Goal: Answer question/provide support

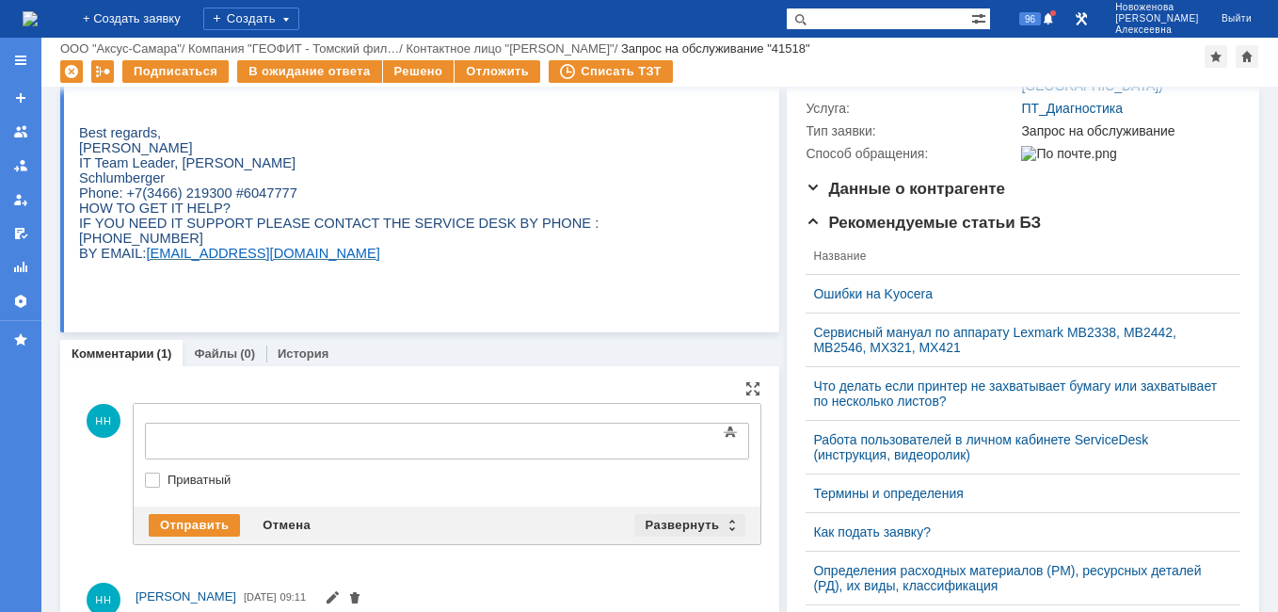
click at [727, 521] on div "Развернуть" at bounding box center [690, 525] width 112 height 23
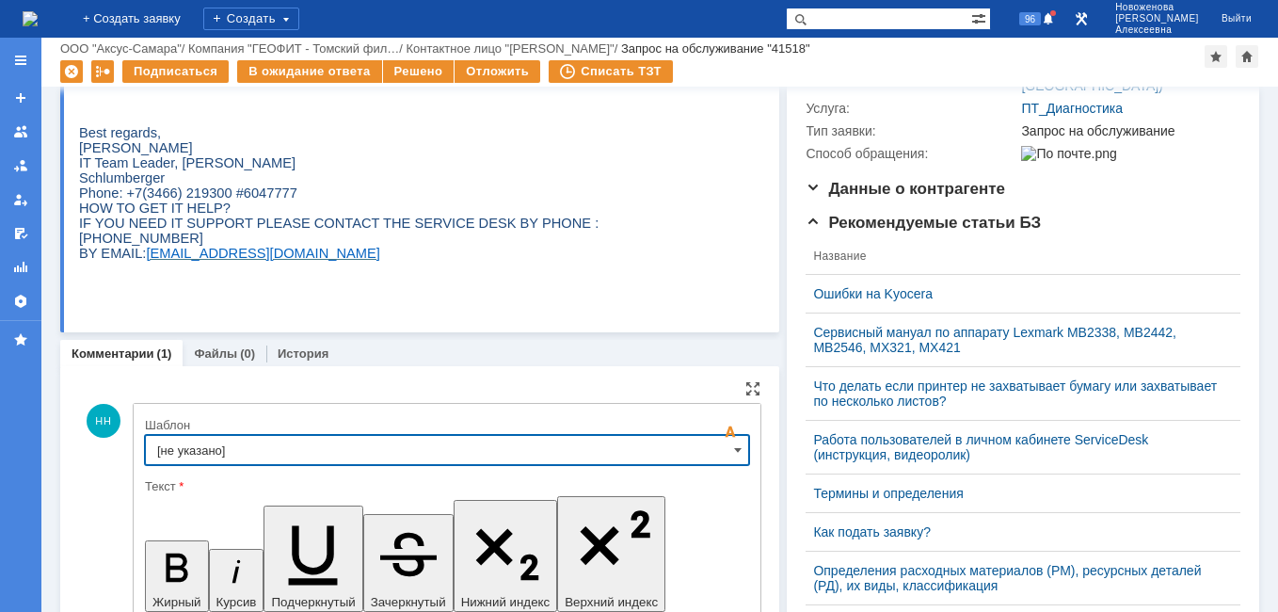
click at [717, 444] on input "[не указано]" at bounding box center [447, 450] width 604 height 30
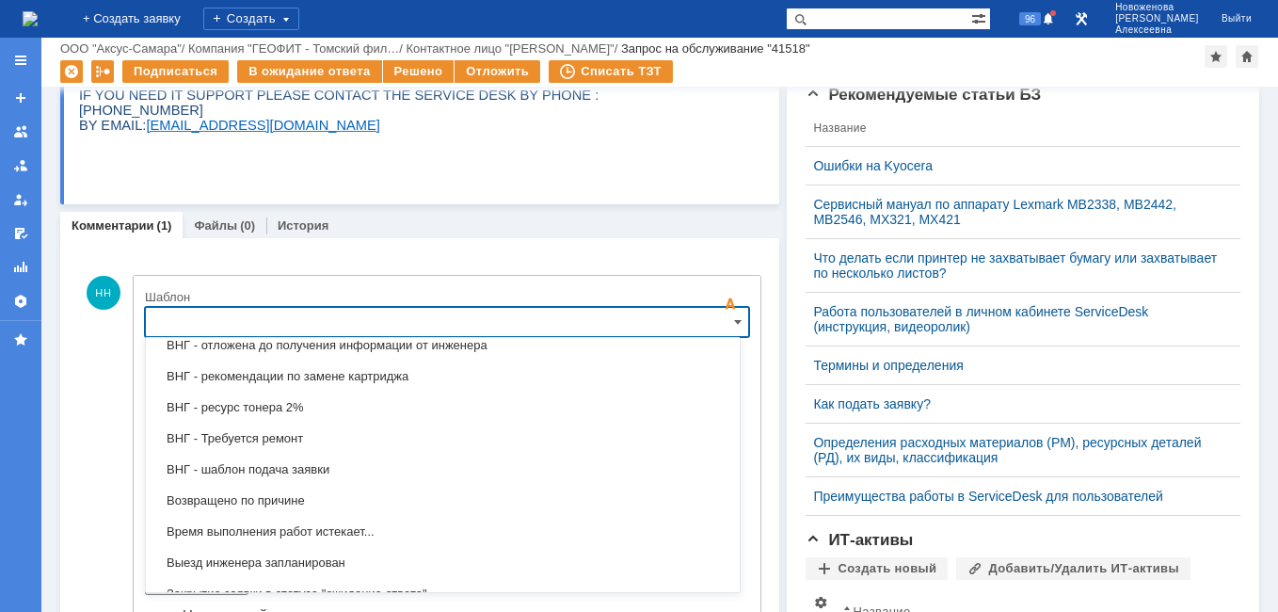
scroll to position [740, 0]
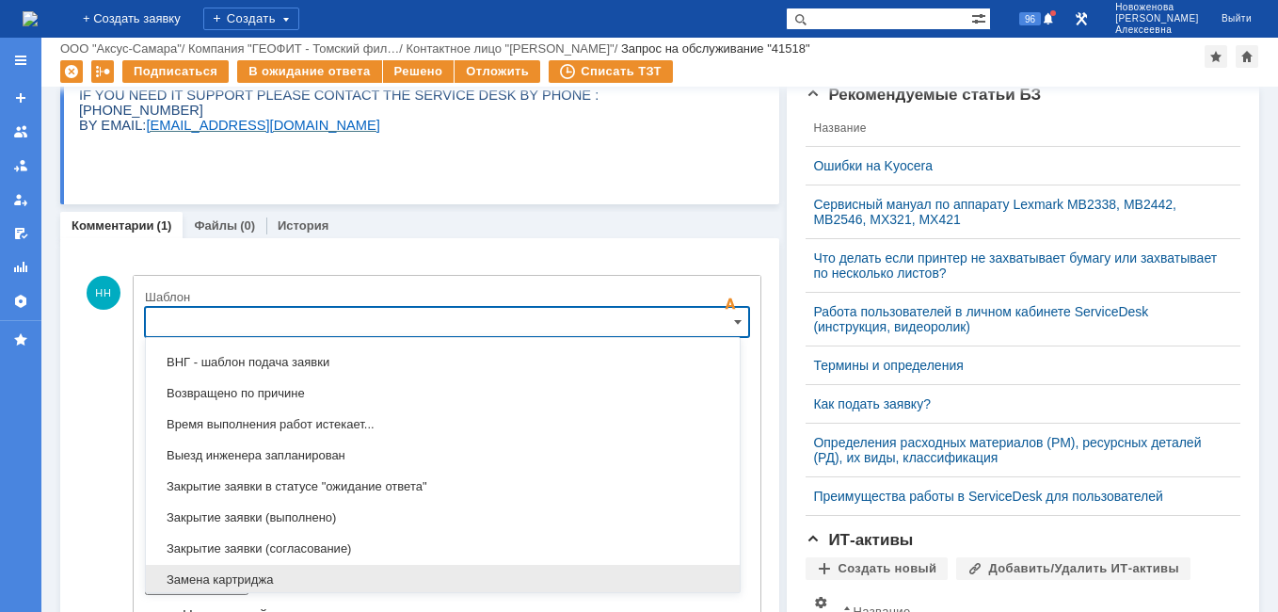
click at [231, 575] on span "Замена картриджа" at bounding box center [442, 579] width 571 height 15
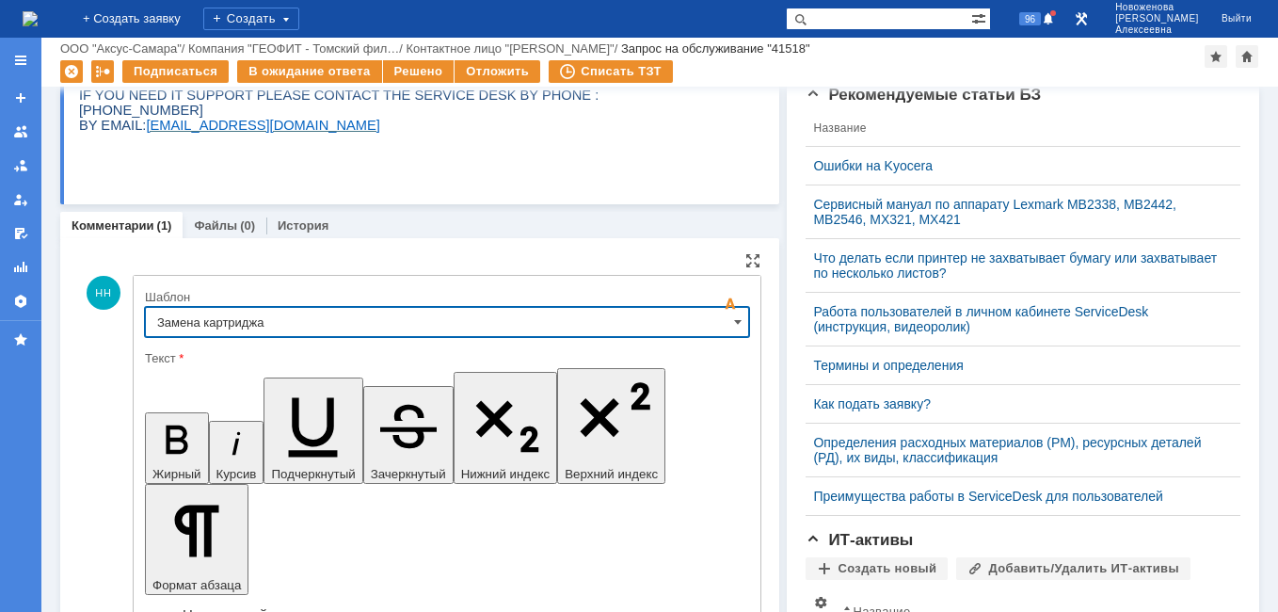
type input "Замена картриджа"
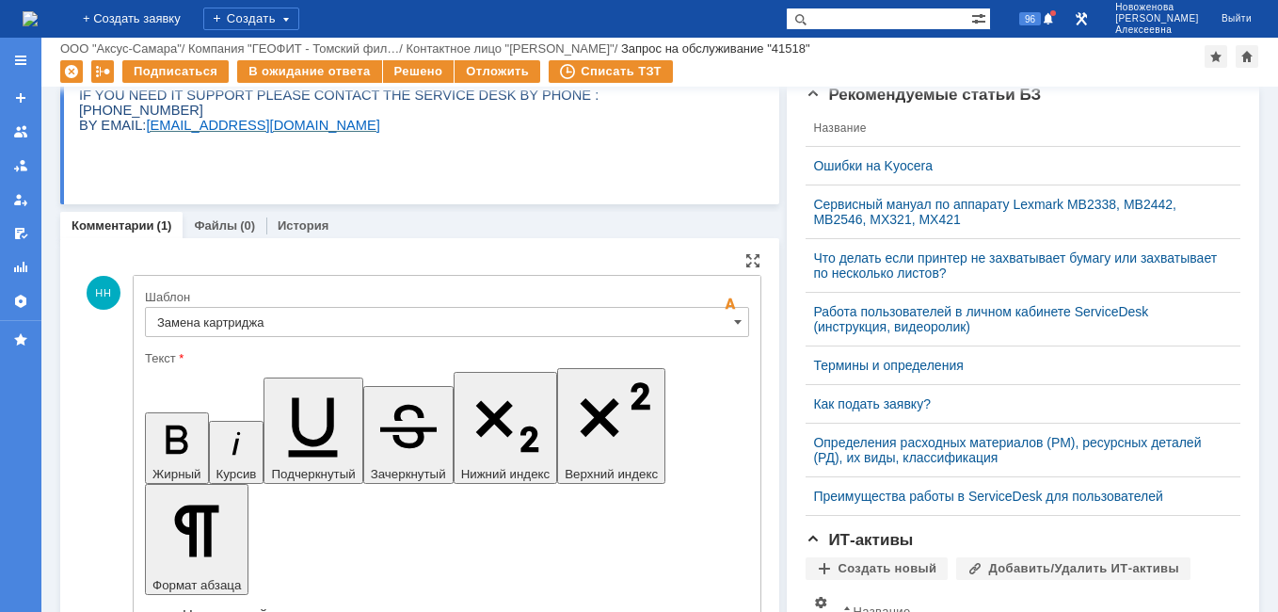
drag, startPoint x: 668, startPoint y: 4713, endPoint x: 177, endPoint y: 4701, distance: 491.3
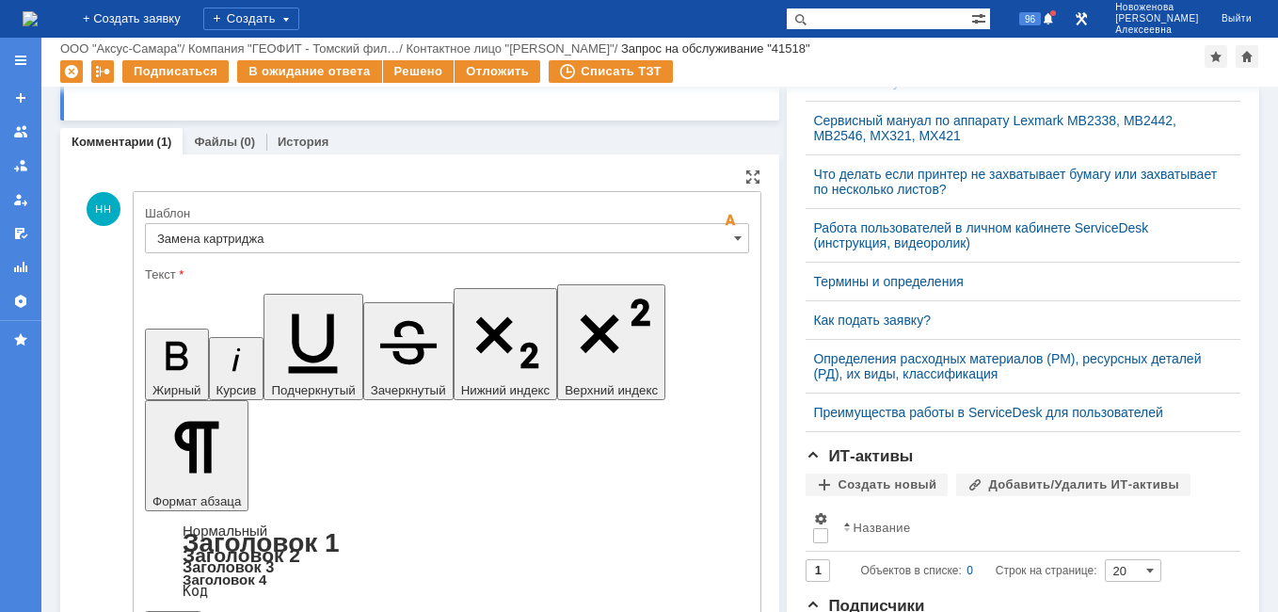
scroll to position [692, 0]
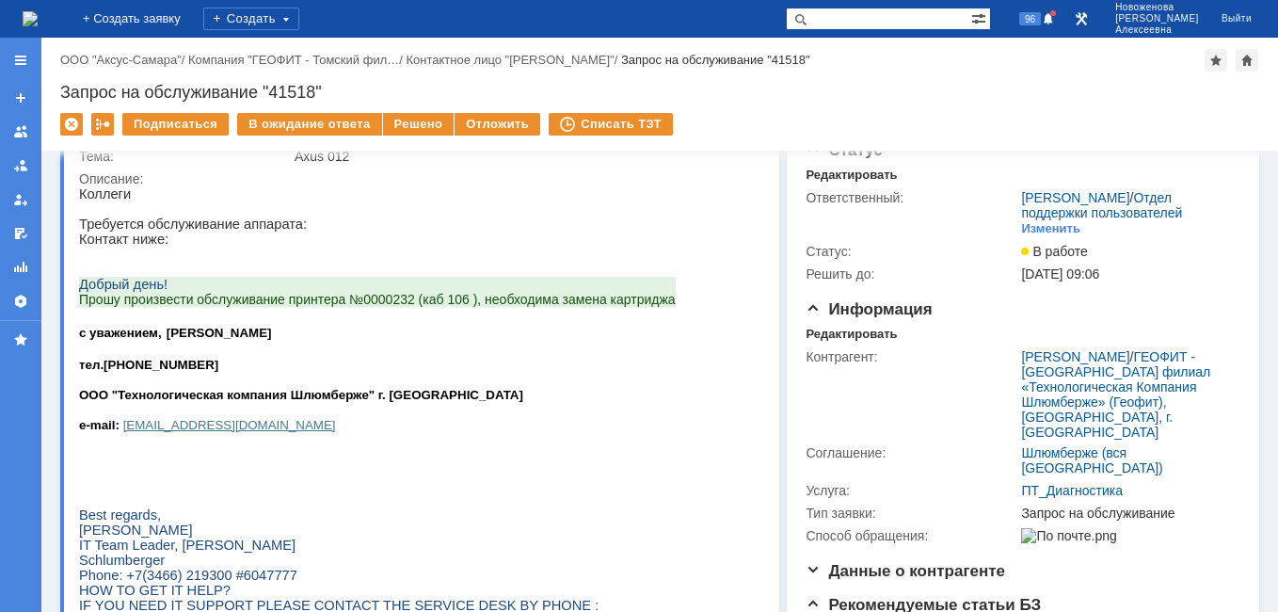
scroll to position [0, 0]
